Goal: Task Accomplishment & Management: Manage account settings

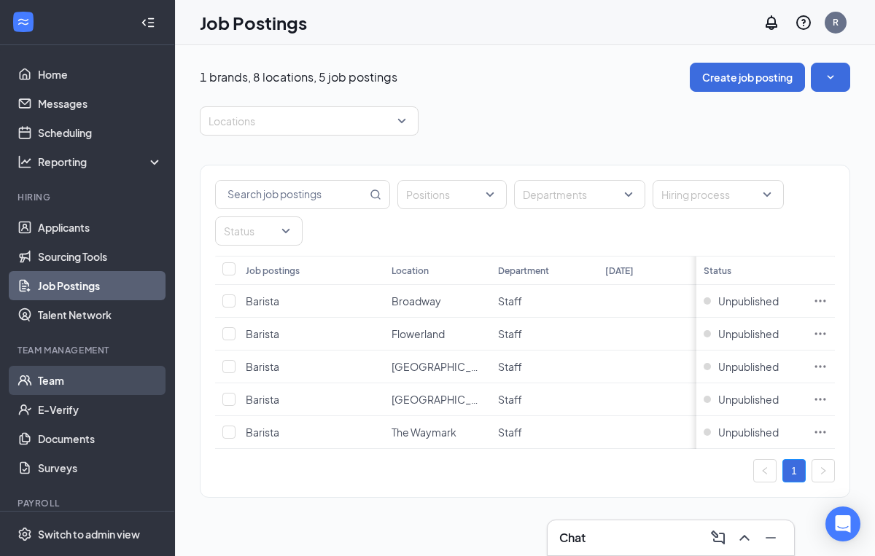
click at [48, 379] on link "Team" at bounding box center [100, 380] width 125 height 29
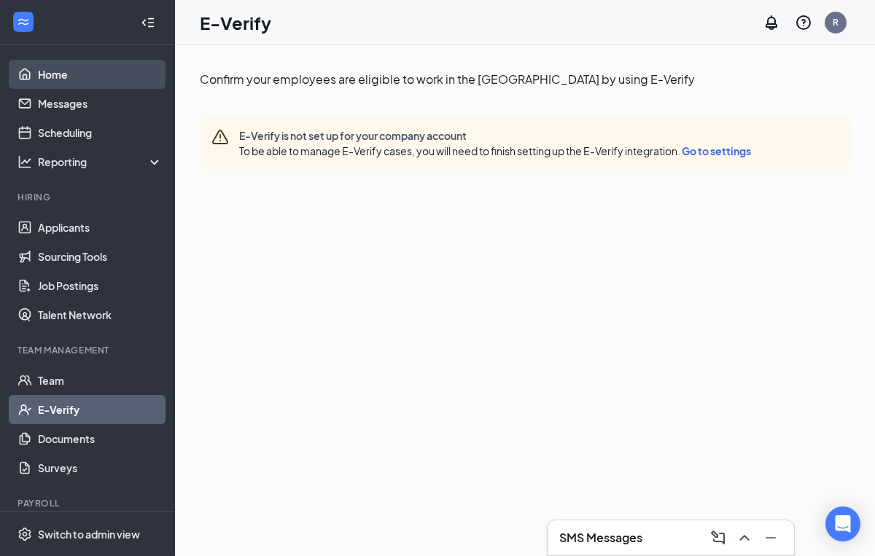
click at [44, 77] on link "Home" at bounding box center [100, 74] width 125 height 29
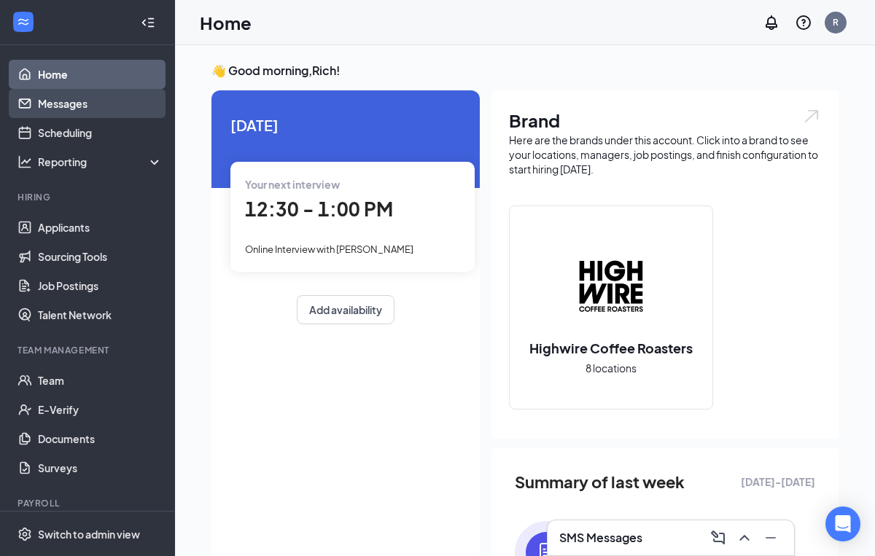
click at [50, 109] on link "Messages" at bounding box center [100, 103] width 125 height 29
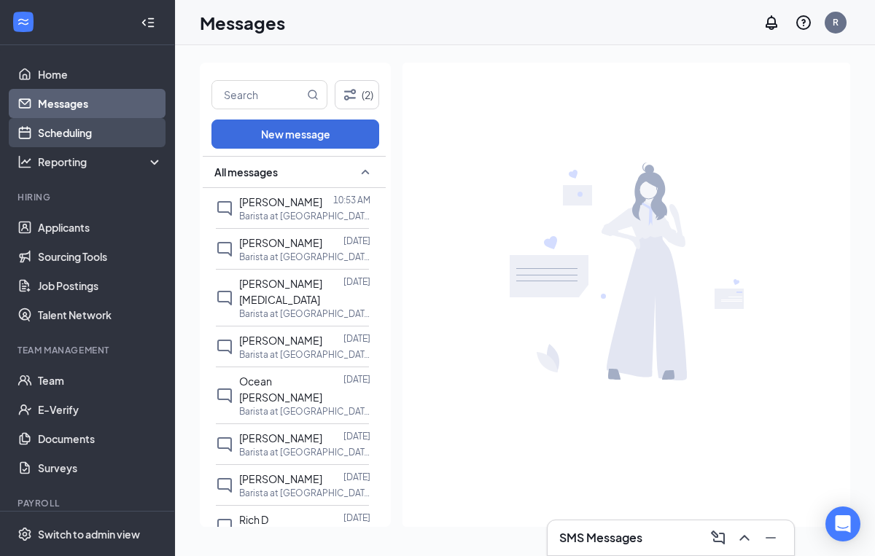
click at [50, 135] on link "Scheduling" at bounding box center [100, 132] width 125 height 29
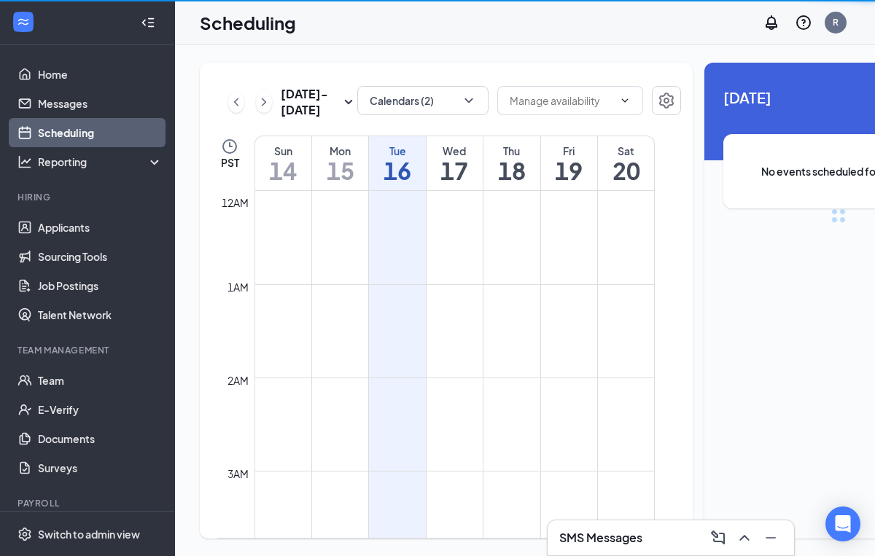
scroll to position [717, 0]
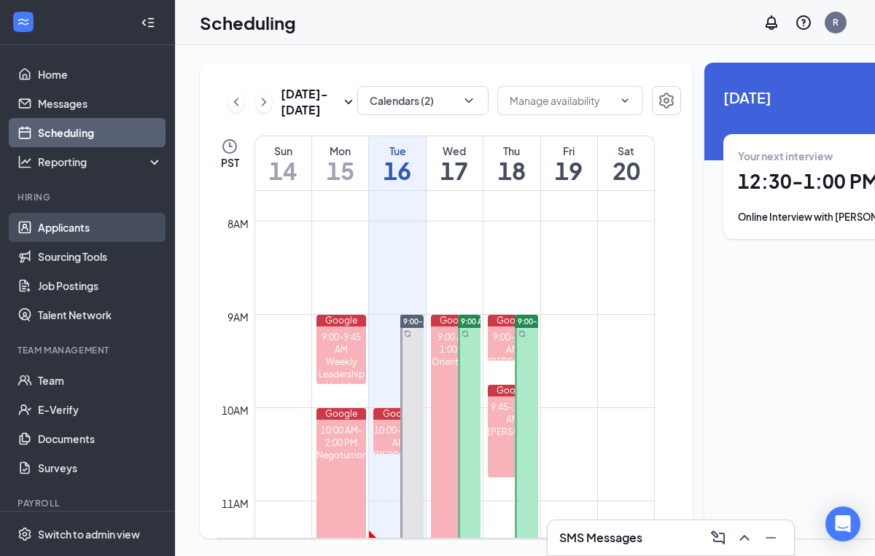
click at [56, 219] on link "Applicants" at bounding box center [100, 227] width 125 height 29
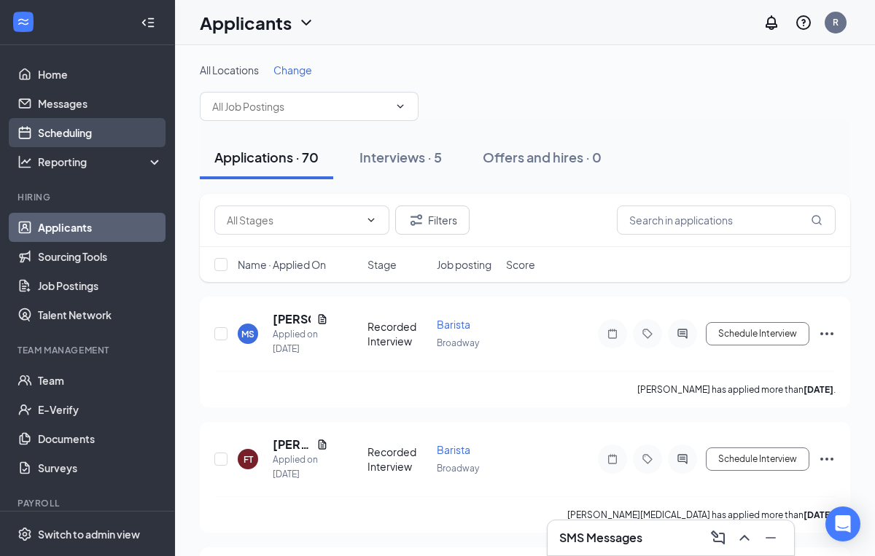
click at [53, 130] on link "Scheduling" at bounding box center [100, 132] width 125 height 29
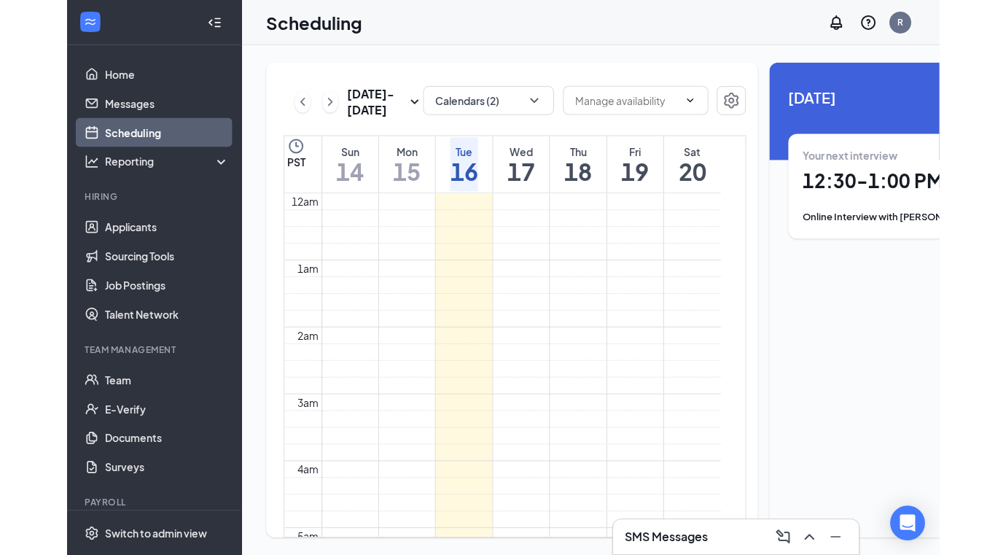
scroll to position [717, 0]
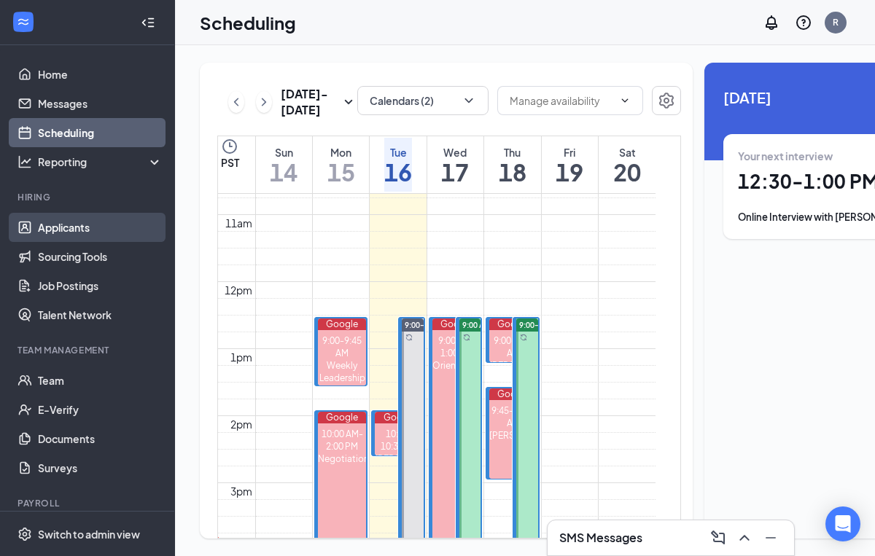
click at [74, 231] on link "Applicants" at bounding box center [100, 227] width 125 height 29
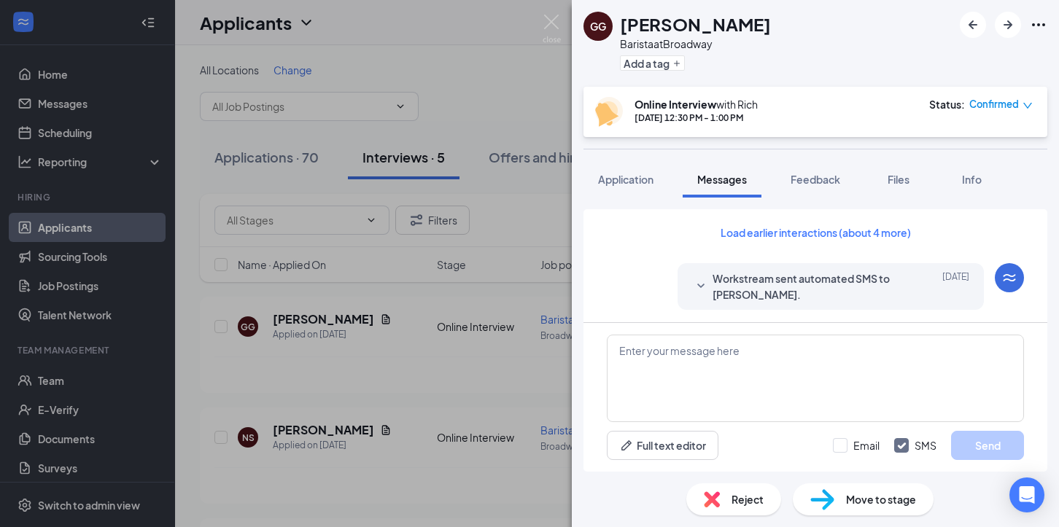
scroll to position [701, 0]
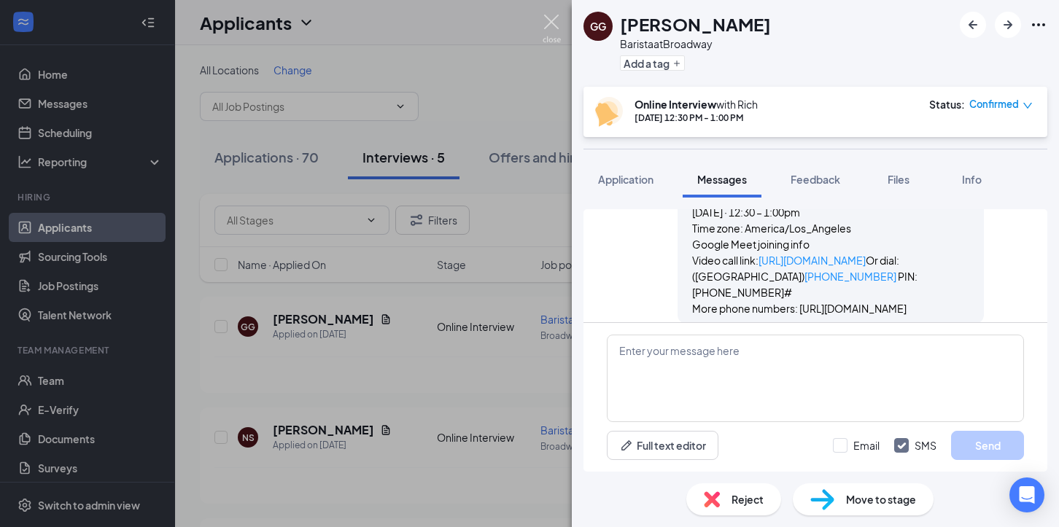
click at [553, 20] on img at bounding box center [552, 29] width 18 height 28
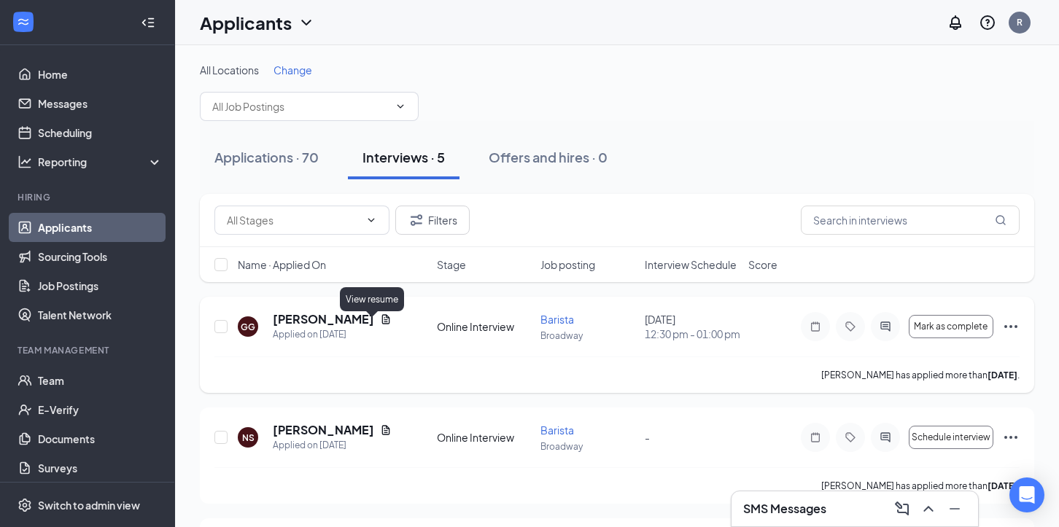
click at [382, 324] on icon "Document" at bounding box center [386, 318] width 8 height 9
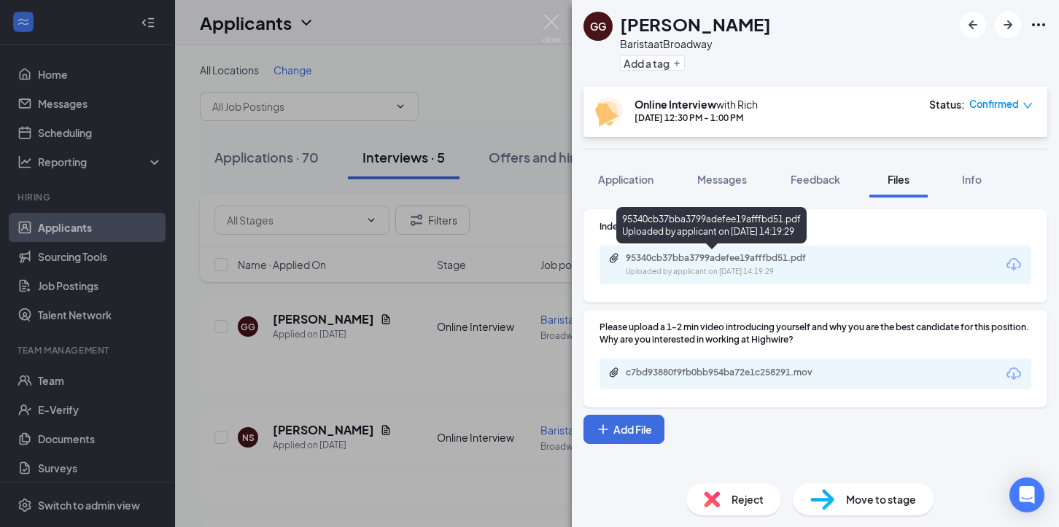
click at [676, 263] on div "95340cb37bba3799adefee19afffbd51.pdf" at bounding box center [728, 258] width 204 height 12
